Goal: Task Accomplishment & Management: Use online tool/utility

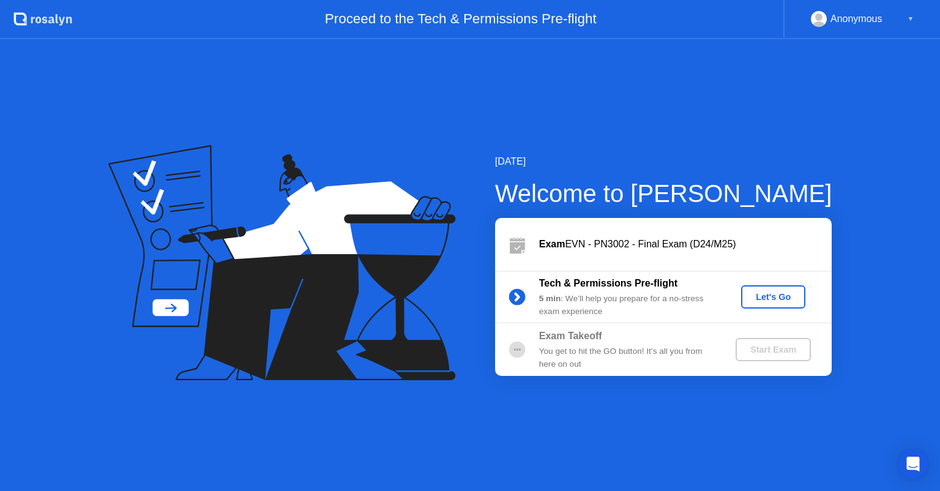
click at [766, 296] on div "Let's Go" at bounding box center [773, 297] width 54 height 10
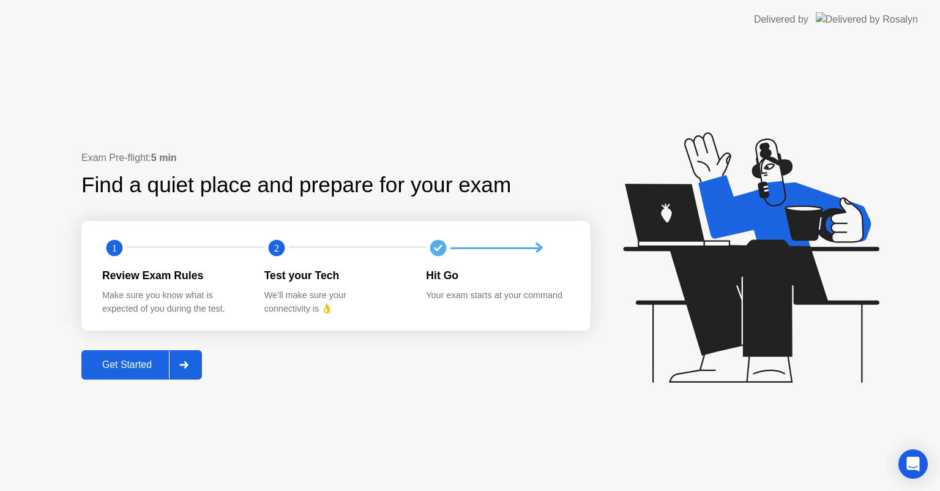
click at [182, 366] on icon at bounding box center [183, 364] width 9 height 7
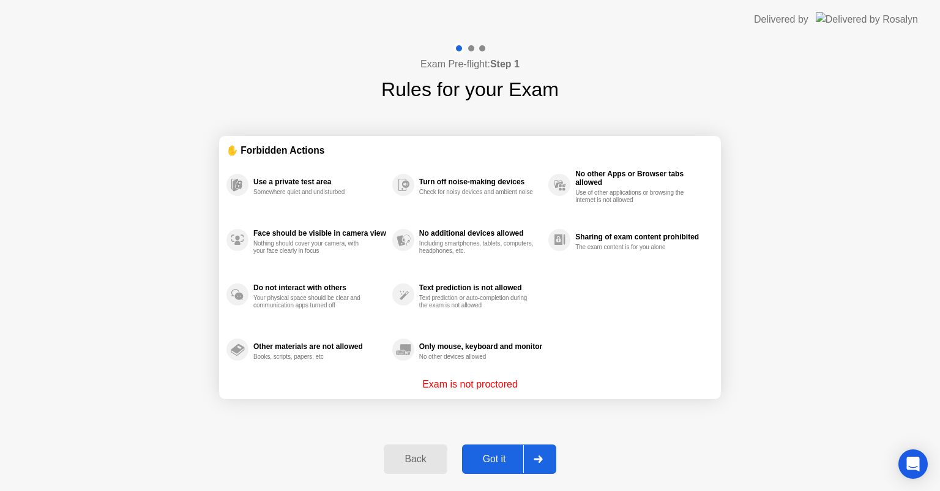
click at [497, 457] on div "Got it" at bounding box center [495, 459] width 58 height 11
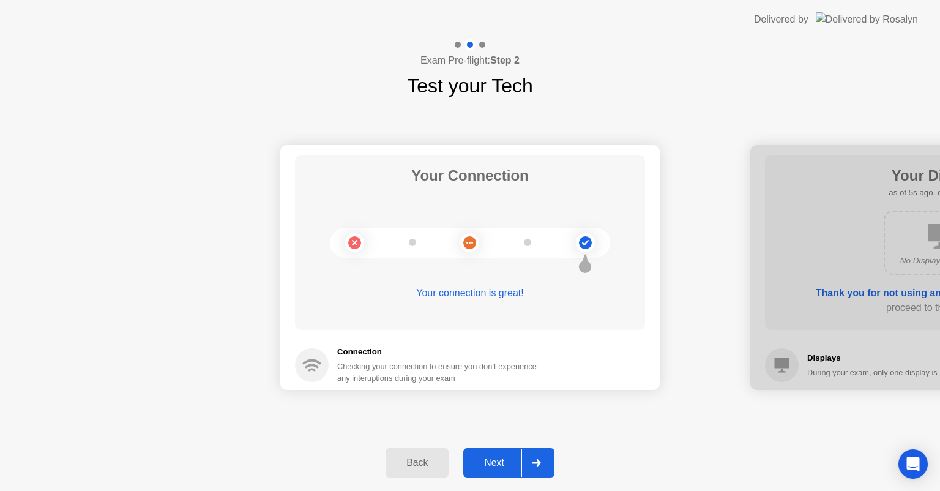
click at [504, 464] on div "Next" at bounding box center [494, 462] width 54 height 11
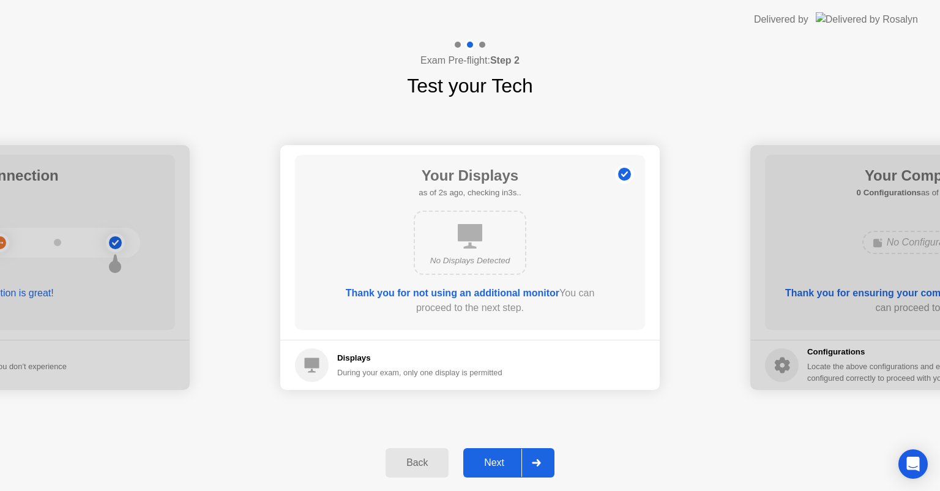
click at [504, 464] on div "Next" at bounding box center [494, 462] width 54 height 11
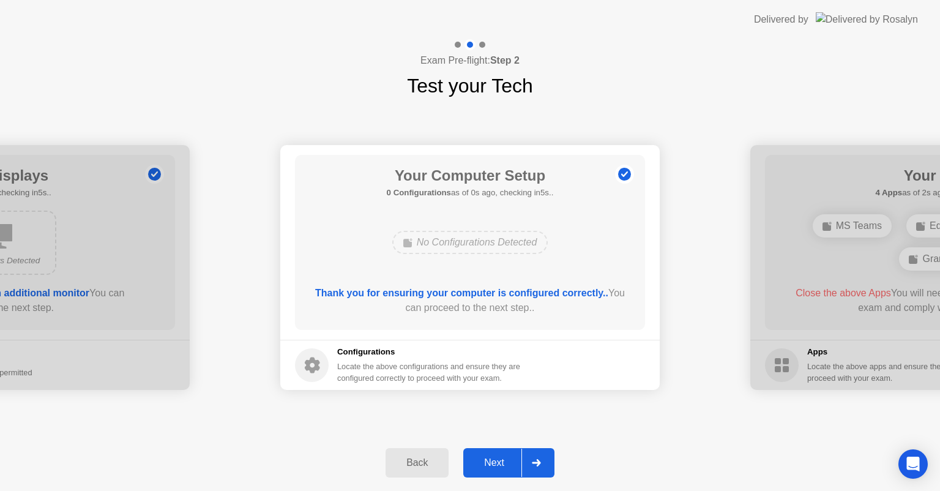
click at [504, 464] on div "Next" at bounding box center [494, 462] width 54 height 11
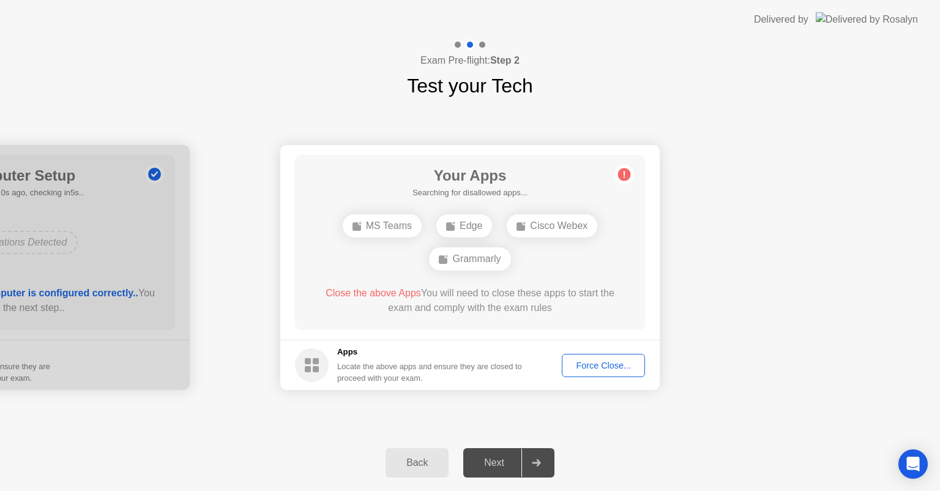
click at [585, 370] on div "Force Close..." at bounding box center [603, 366] width 75 height 10
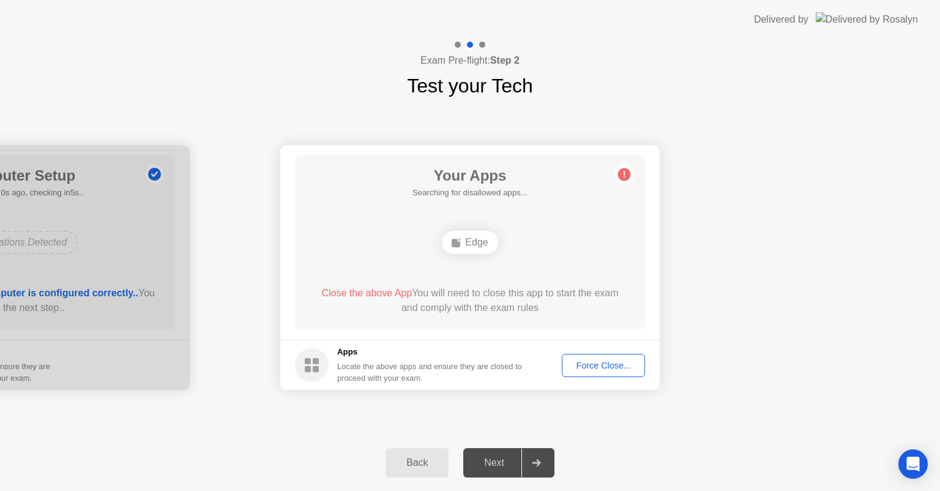
click at [595, 364] on div "Force Close..." at bounding box center [603, 366] width 75 height 10
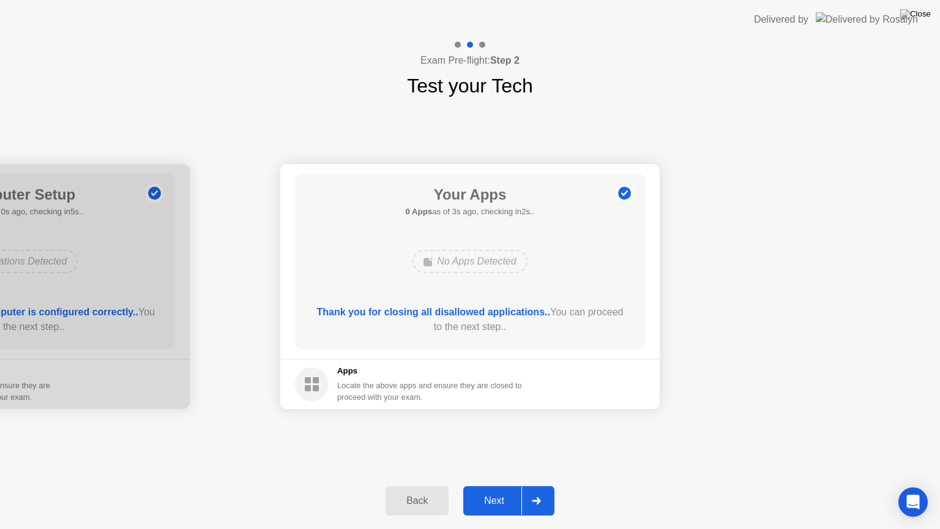
click at [498, 490] on div "Next" at bounding box center [494, 500] width 54 height 11
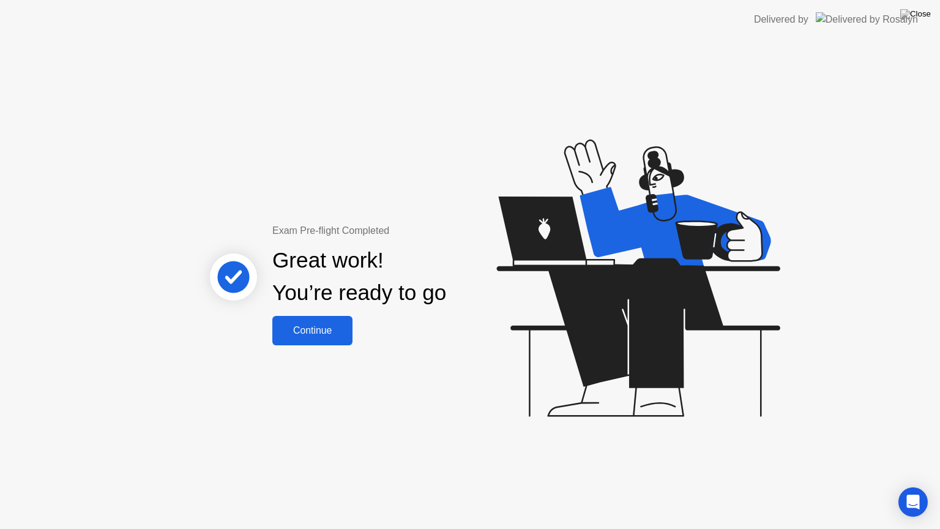
click at [310, 333] on div "Continue" at bounding box center [312, 330] width 73 height 11
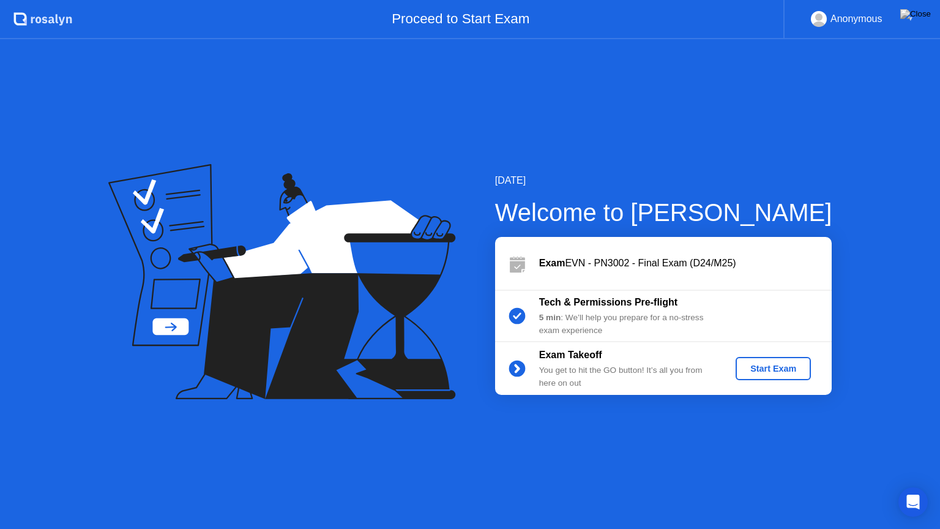
click at [792, 365] on div "Start Exam" at bounding box center [774, 369] width 66 height 10
